Goal: Task Accomplishment & Management: Manage account settings

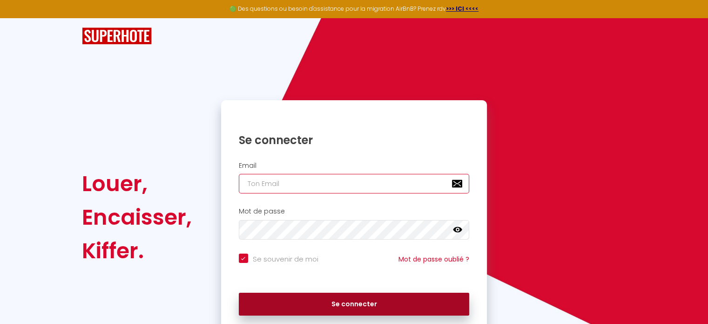
type input "[EMAIL_ADDRESS][PERSON_NAME][DOMAIN_NAME]"
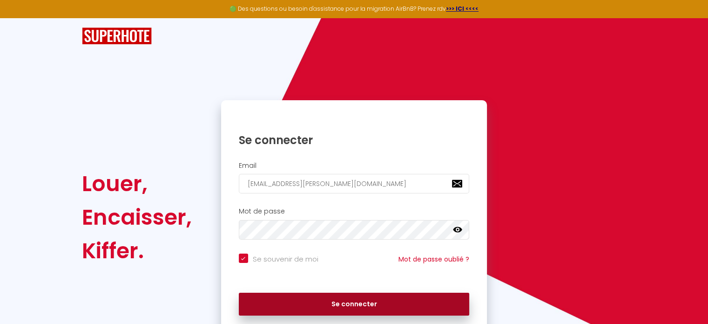
click at [348, 302] on button "Se connecter" at bounding box center [354, 303] width 231 height 23
checkbox input "true"
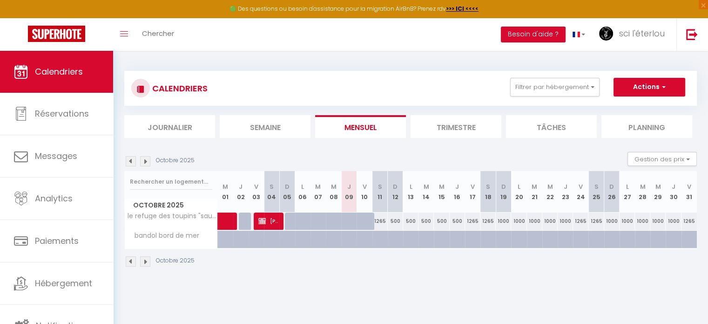
click at [143, 259] on img at bounding box center [145, 261] width 10 height 10
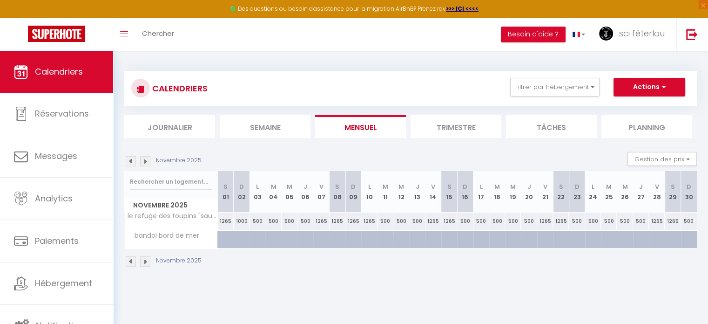
click at [143, 259] on img at bounding box center [145, 261] width 10 height 10
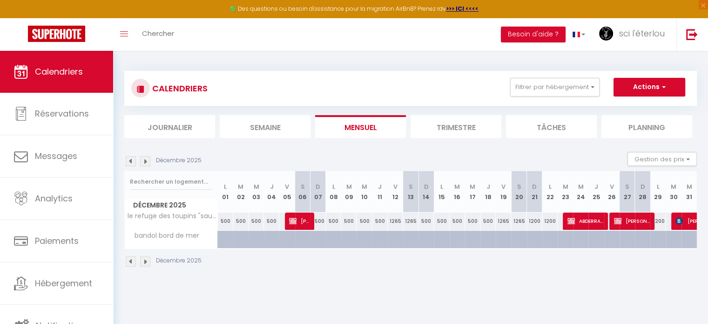
click at [143, 259] on img at bounding box center [145, 261] width 10 height 10
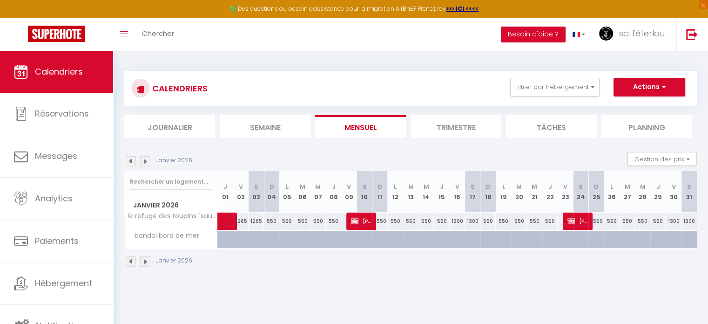
click at [143, 259] on img at bounding box center [145, 261] width 10 height 10
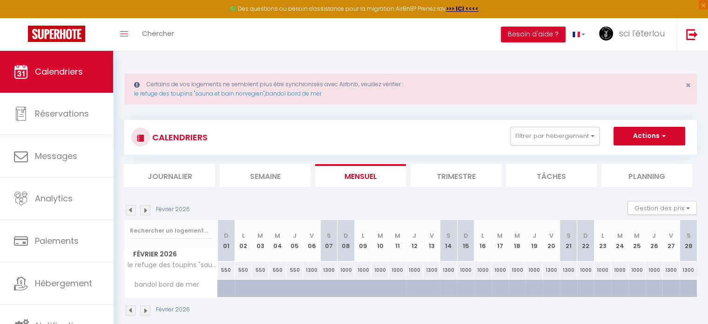
click at [270, 277] on div "550" at bounding box center [277, 269] width 17 height 17
type input "550"
type input "[DATE]"
type input "Jeu 05 Février 2026"
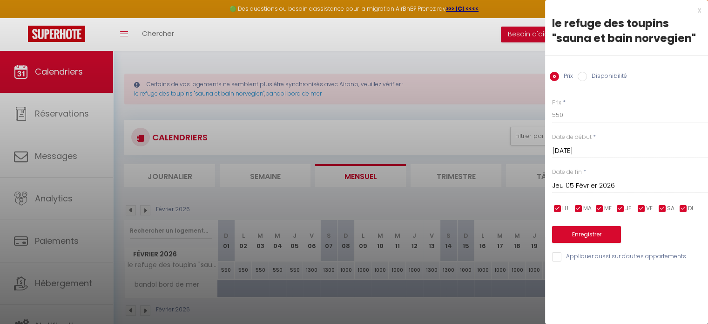
click at [585, 78] on input "Disponibilité" at bounding box center [582, 76] width 9 height 9
radio input "true"
click at [553, 76] on input "Prix" at bounding box center [554, 76] width 9 height 9
radio input "true"
radio input "false"
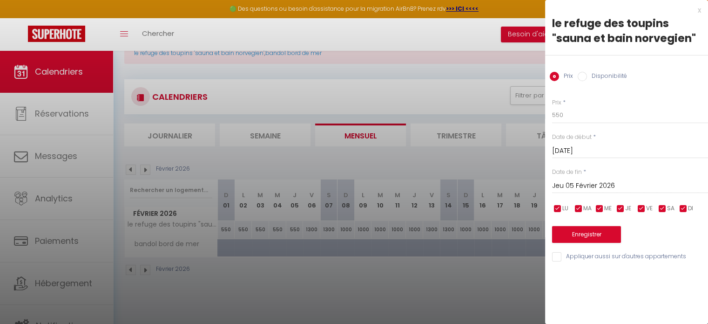
scroll to position [50, 0]
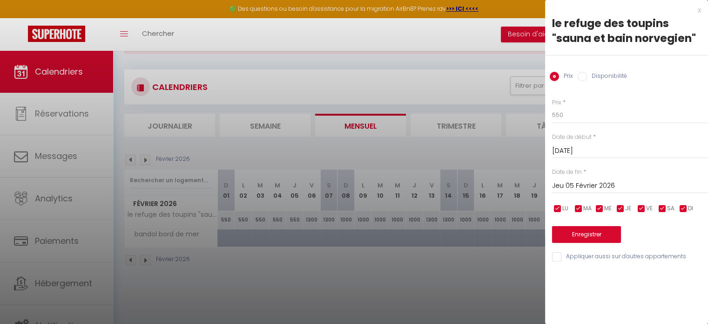
click at [490, 261] on div at bounding box center [354, 162] width 708 height 324
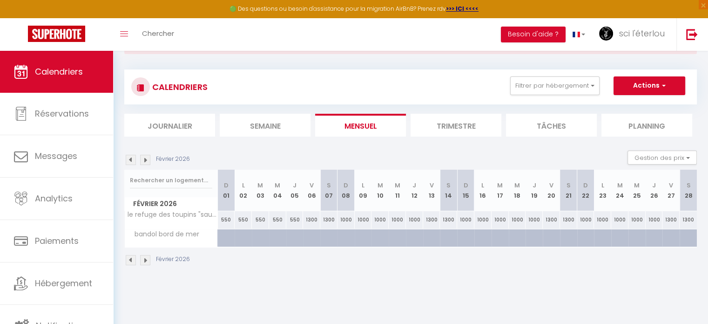
click at [242, 197] on th "L 02" at bounding box center [243, 189] width 17 height 41
click at [665, 84] on span "button" at bounding box center [663, 85] width 6 height 9
click at [405, 155] on div "Février 2026 Gestion des prix Nb Nuits minimum Règles Disponibilité" at bounding box center [410, 159] width 573 height 19
click at [659, 154] on button "Gestion des prix" at bounding box center [662, 157] width 69 height 14
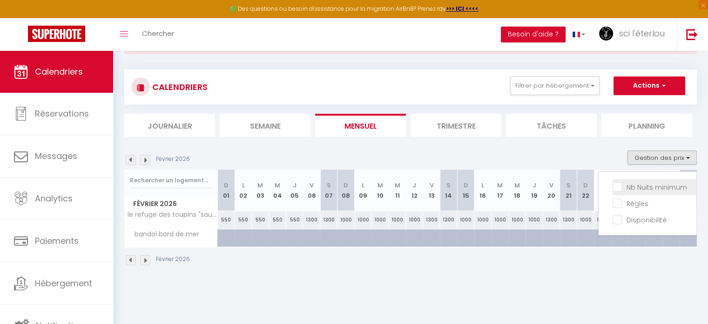
click at [619, 187] on input "Nb Nuits minimum" at bounding box center [655, 186] width 84 height 9
checkbox input "true"
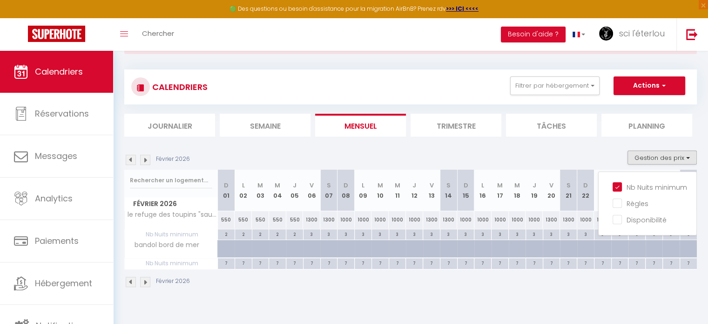
click at [588, 291] on div "Février 2026" at bounding box center [410, 282] width 573 height 27
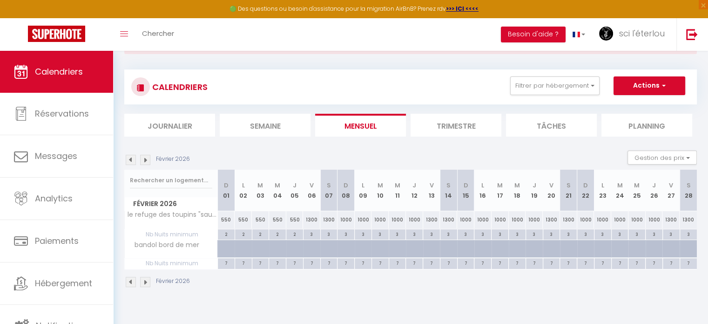
click at [433, 234] on div "3" at bounding box center [431, 233] width 17 height 9
type input "3"
type input "[DATE]"
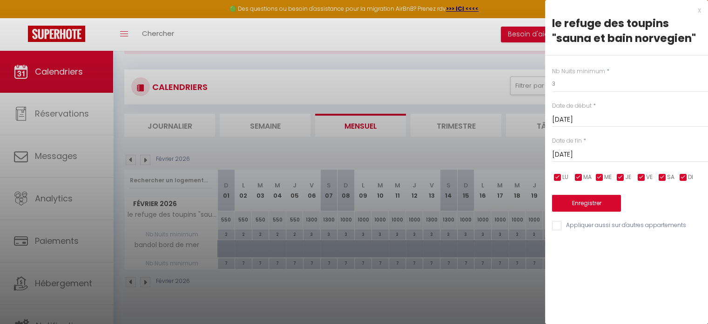
click at [698, 10] on div "x" at bounding box center [623, 10] width 156 height 11
